Goal: Contribute content: Add original content to the website for others to see

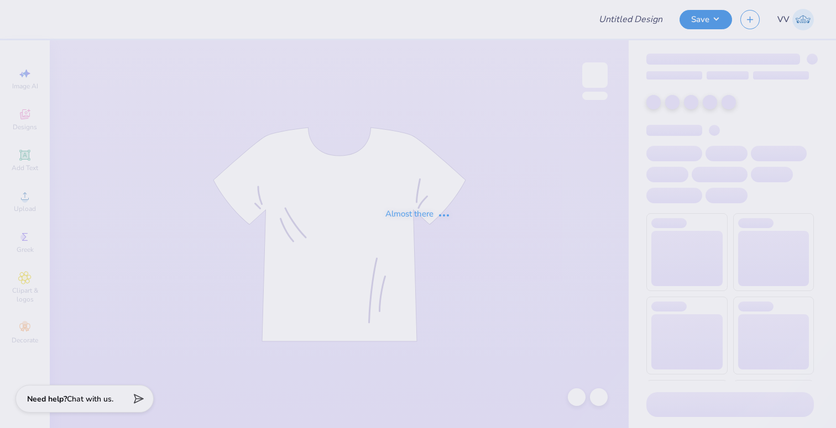
type input "gphi star tee"
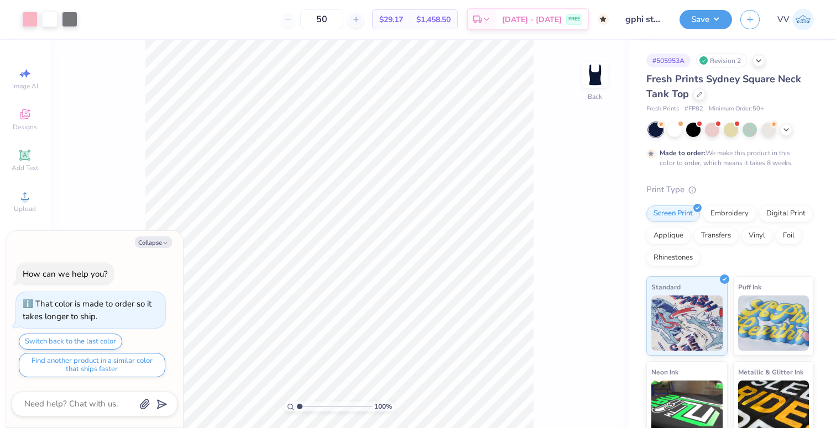
type textarea "x"
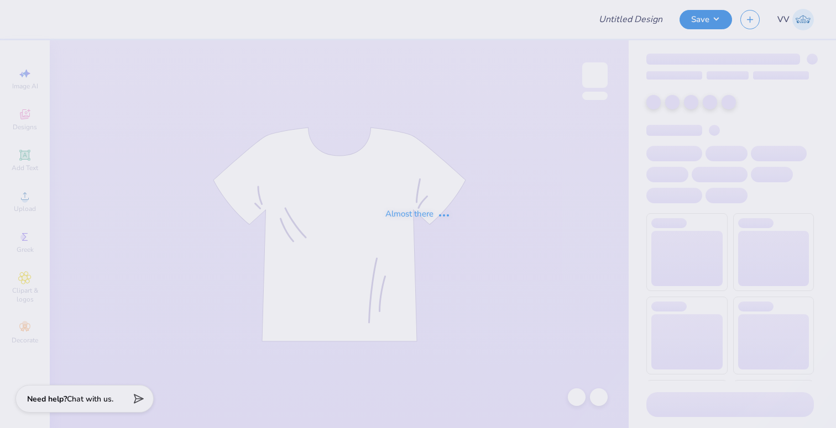
type input "gphi star tee"
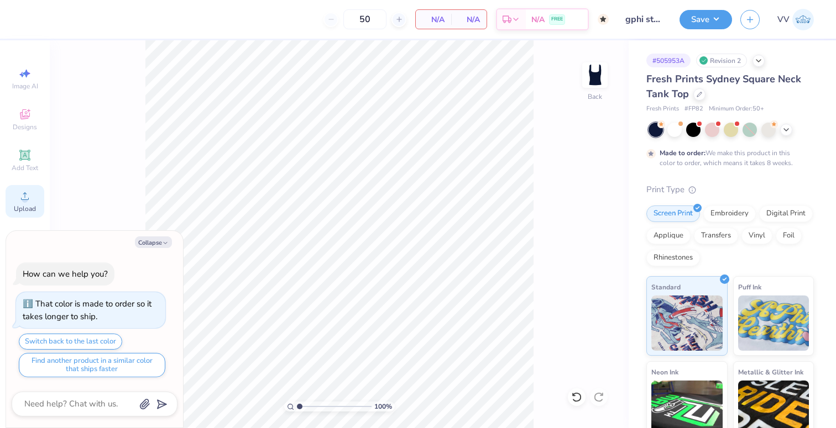
click at [8, 195] on div "Upload" at bounding box center [25, 201] width 39 height 33
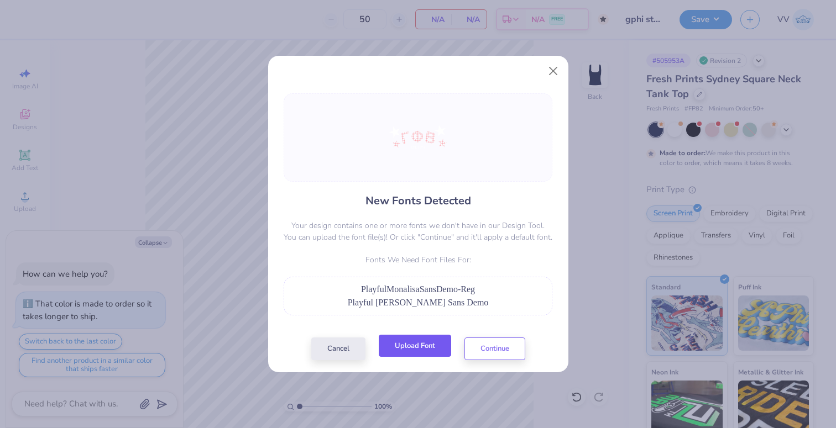
click at [415, 340] on button "Upload Font" at bounding box center [415, 346] width 72 height 23
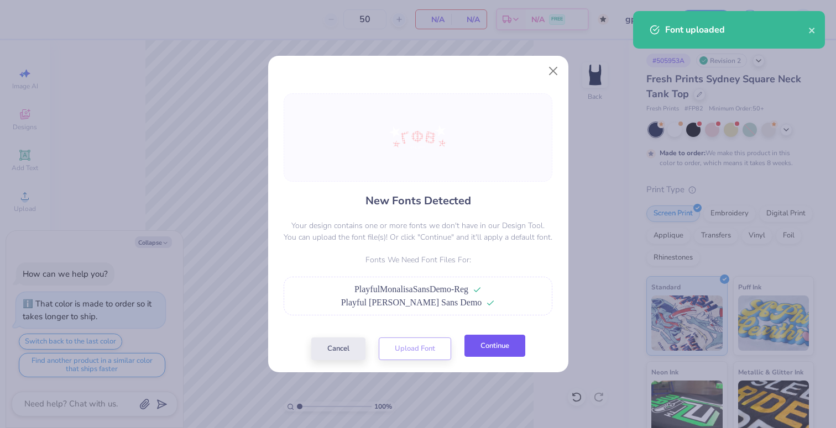
click at [503, 350] on button "Continue" at bounding box center [494, 346] width 61 height 23
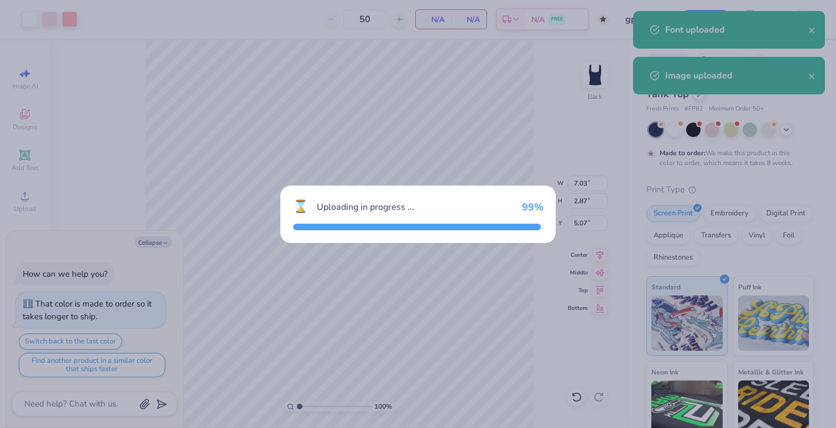
type textarea "x"
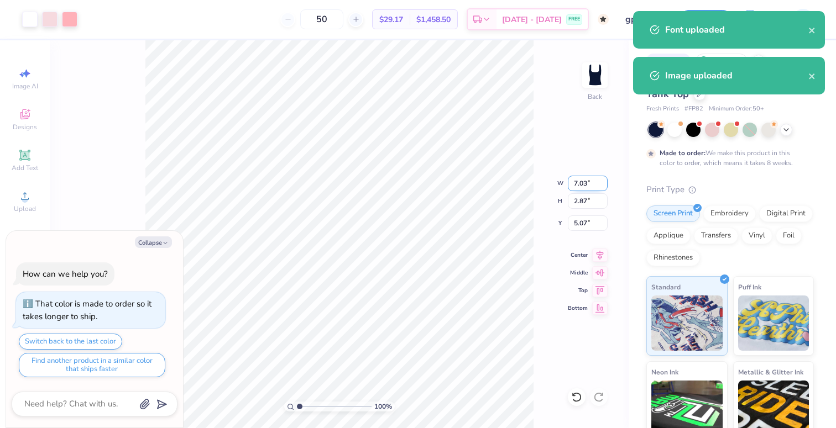
click at [584, 186] on input "7.03" at bounding box center [588, 183] width 40 height 15
type input "7"
type textarea "x"
type input "7.00"
type input "2.85"
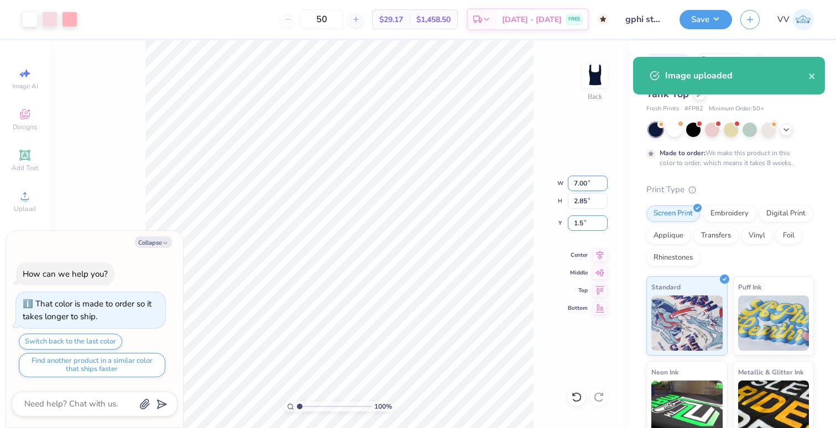
type input "1.5"
type textarea "x"
type input "1.50"
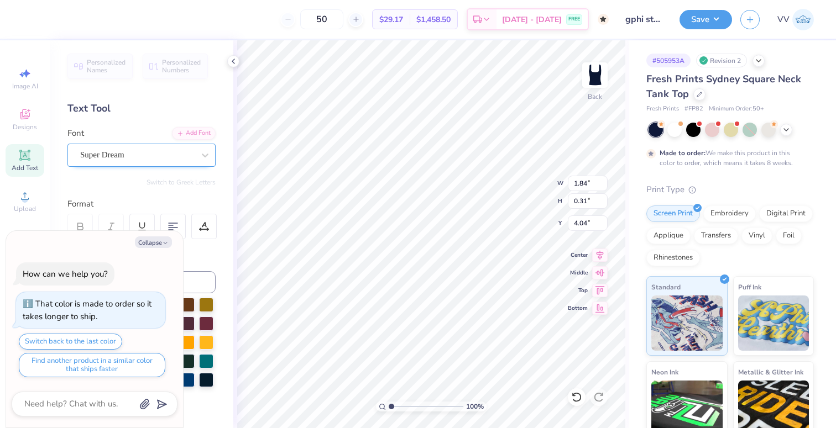
click at [86, 156] on div "Super Dream" at bounding box center [137, 154] width 116 height 17
drag, startPoint x: 156, startPoint y: 244, endPoint x: 161, endPoint y: 249, distance: 7.0
click at [155, 244] on button "Collapse" at bounding box center [153, 243] width 37 height 12
type textarea "x"
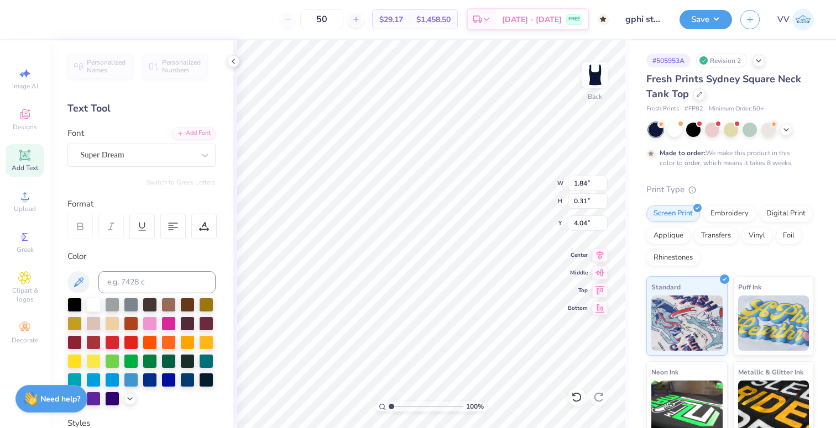
click at [151, 137] on div "Font Super Dream" at bounding box center [141, 147] width 148 height 40
click at [140, 158] on div "Super Dream" at bounding box center [137, 154] width 116 height 17
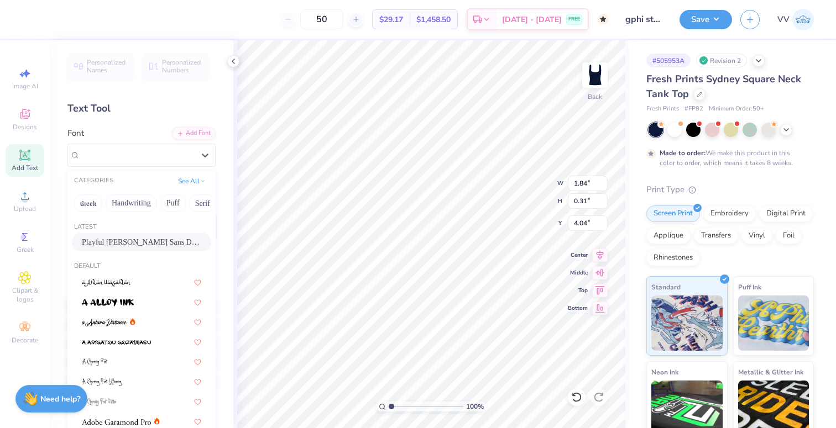
click at [145, 231] on div "Latest" at bounding box center [141, 227] width 148 height 9
drag, startPoint x: 143, startPoint y: 237, endPoint x: 148, endPoint y: 242, distance: 7.4
click at [142, 237] on span "Playful Monalisa Sans Demo" at bounding box center [141, 243] width 119 height 12
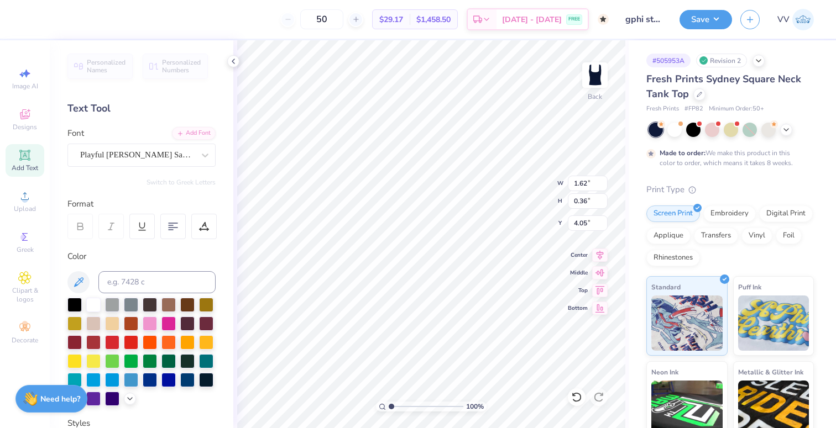
type input "1.62"
type input "0.36"
type input "4.05"
type input "1.94"
drag, startPoint x: 390, startPoint y: 405, endPoint x: 400, endPoint y: 404, distance: 10.1
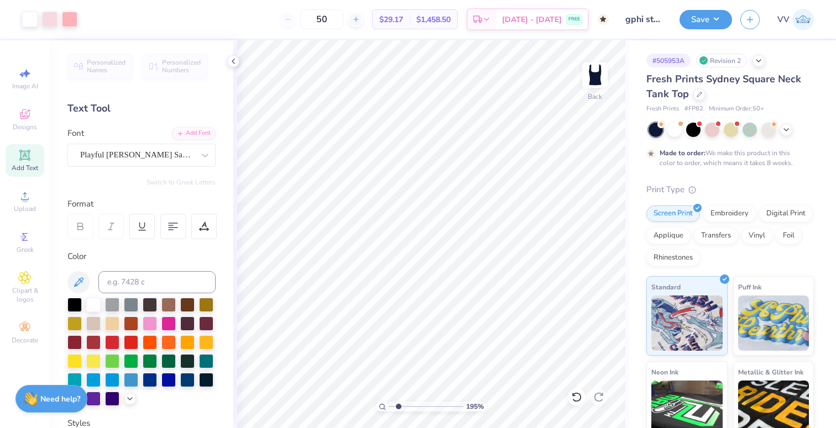
click at [398, 405] on input "range" at bounding box center [426, 407] width 75 height 10
type input "1.62"
type input "0.36"
type input "5.32"
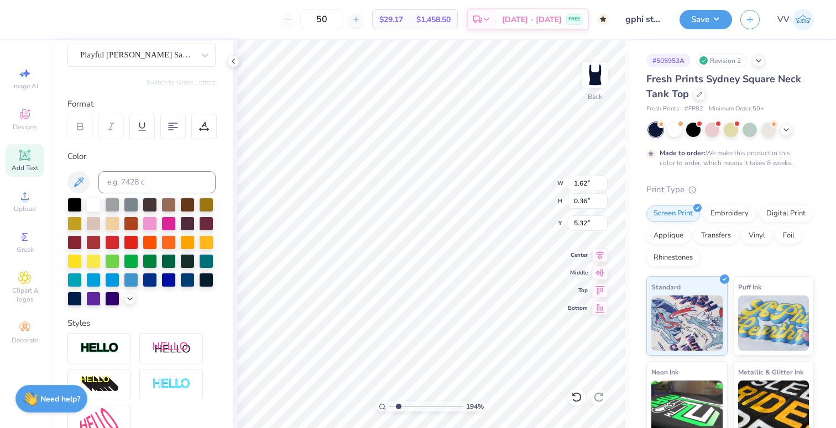
scroll to position [214, 0]
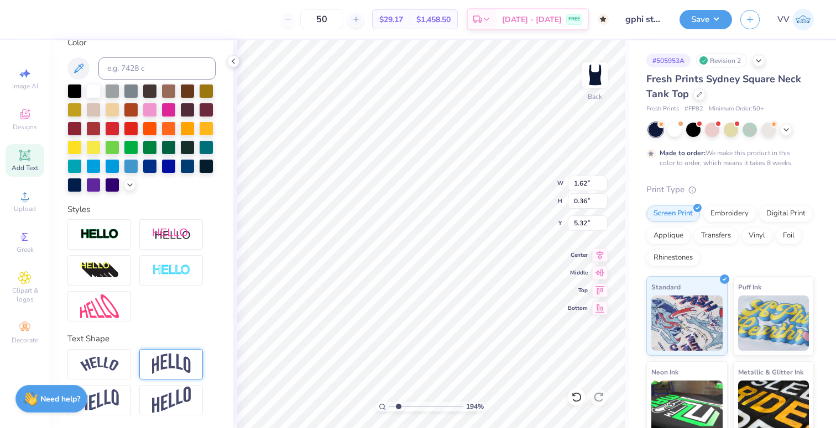
click at [117, 372] on div at bounding box center [99, 364] width 64 height 30
type input "1.99"
type input "0.52"
type input "3.96"
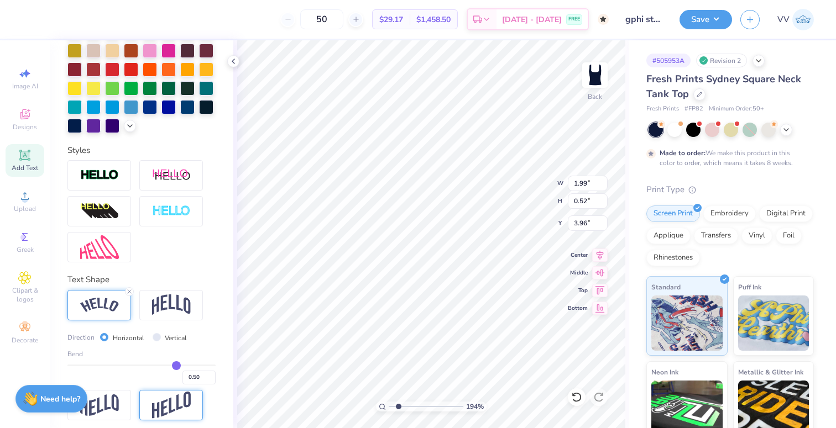
scroll to position [279, 0]
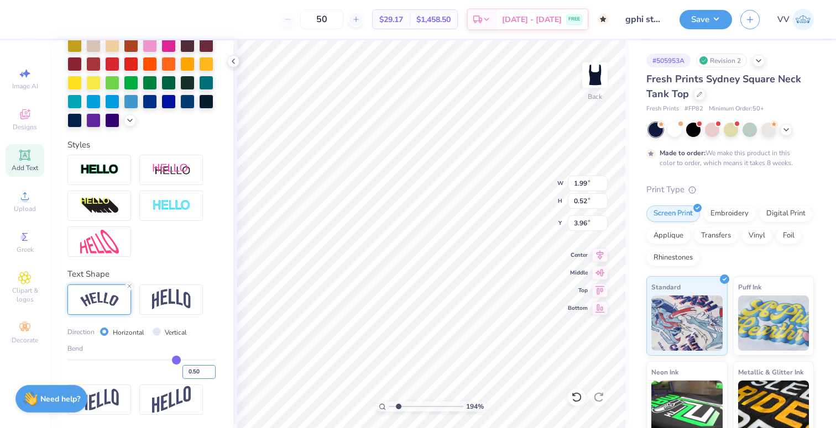
click at [195, 370] on input "0.50" at bounding box center [198, 372] width 33 height 14
type input ".15"
type input "0.15"
type input "1.72"
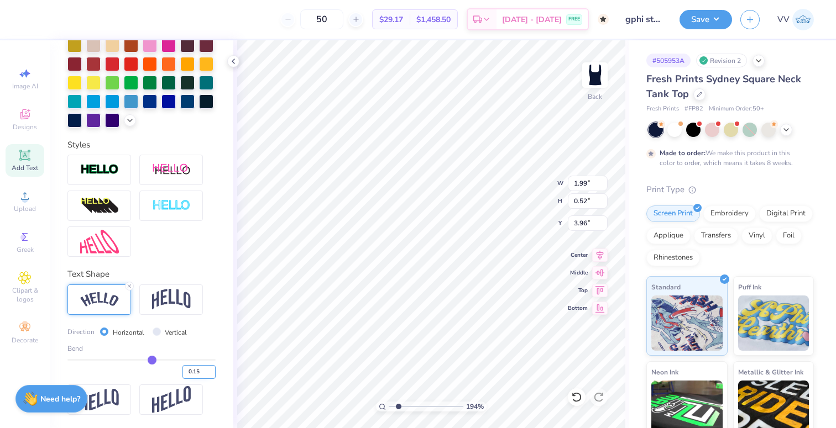
type input "0.35"
type input "4.05"
drag, startPoint x: 396, startPoint y: 408, endPoint x: 389, endPoint y: 408, distance: 6.6
type input "1"
click at [389, 408] on input "range" at bounding box center [426, 407] width 75 height 10
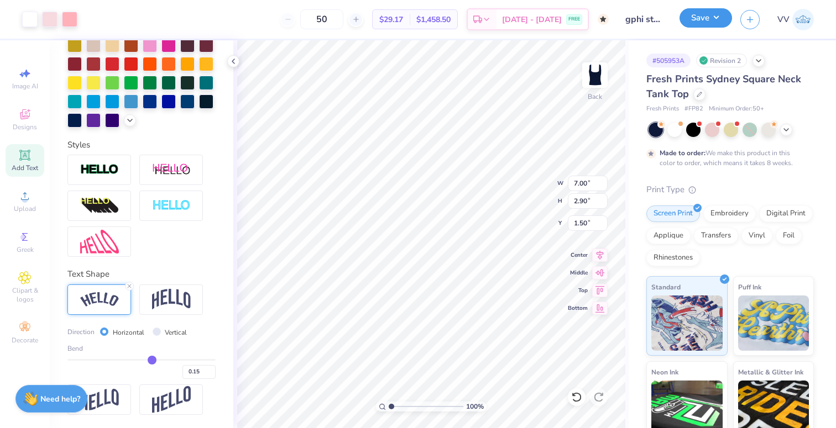
click at [719, 19] on button "Save" at bounding box center [705, 17] width 53 height 19
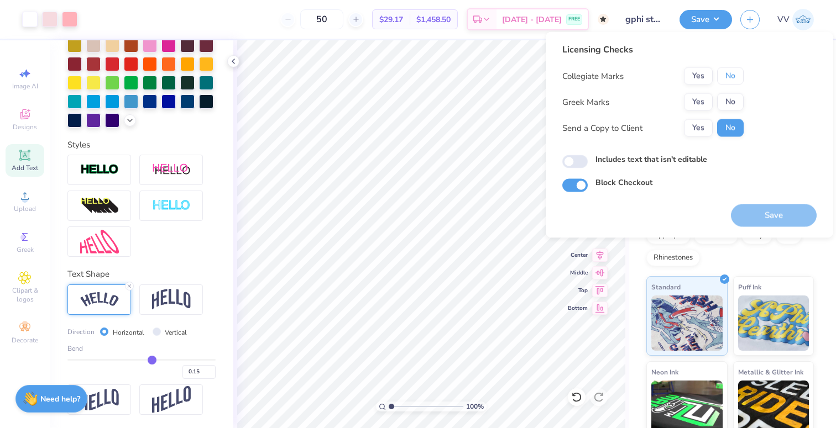
drag, startPoint x: 726, startPoint y: 75, endPoint x: 713, endPoint y: 92, distance: 21.2
click at [726, 75] on button "No" at bounding box center [730, 76] width 27 height 18
click at [705, 98] on button "Yes" at bounding box center [698, 102] width 29 height 18
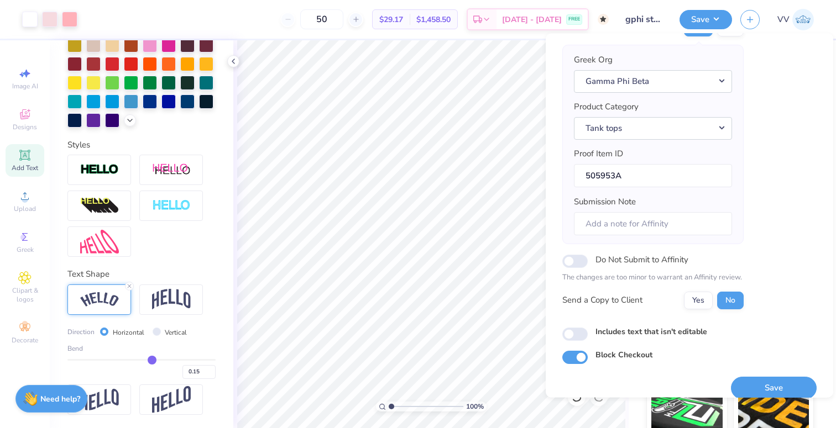
scroll to position [88, 0]
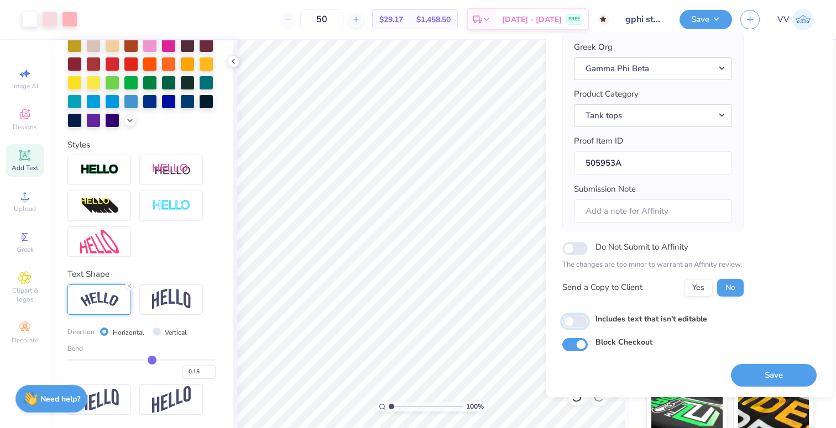
click at [575, 319] on input "Includes text that isn't editable" at bounding box center [574, 321] width 25 height 13
checkbox input "true"
click at [760, 371] on button "Save" at bounding box center [774, 375] width 86 height 23
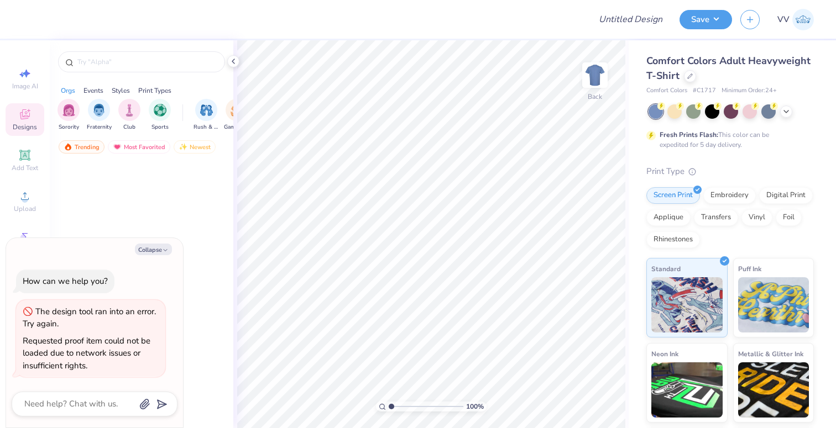
type textarea "x"
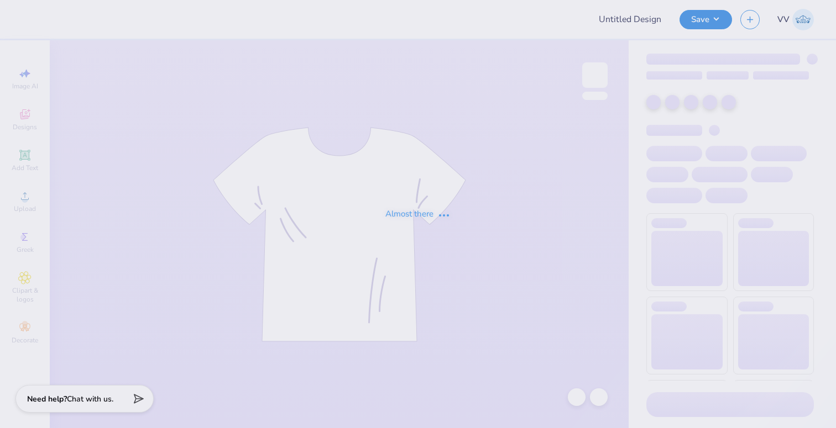
type input "SSUH [DATE]"
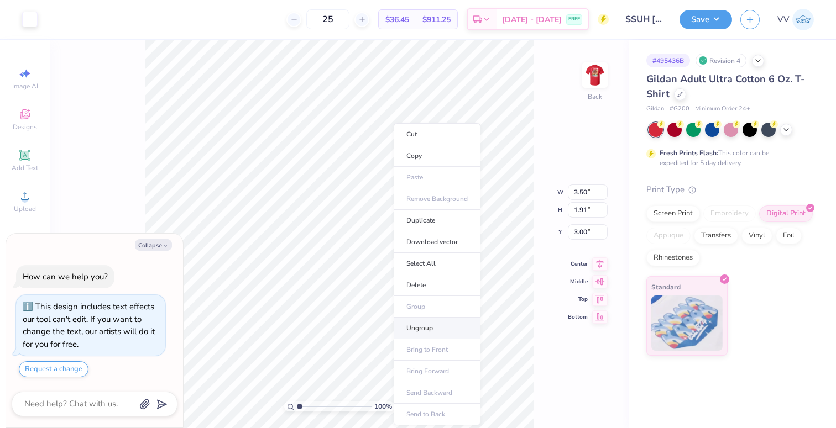
click at [439, 330] on li "Ungroup" at bounding box center [437, 329] width 87 height 22
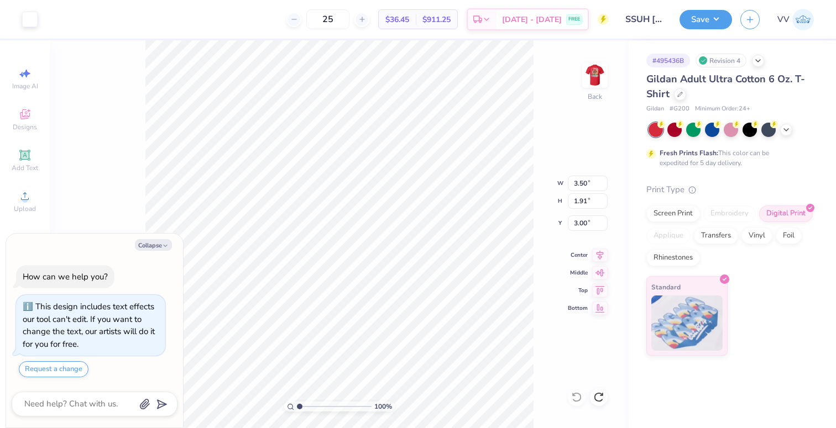
type textarea "x"
